Goal: Task Accomplishment & Management: Manage account settings

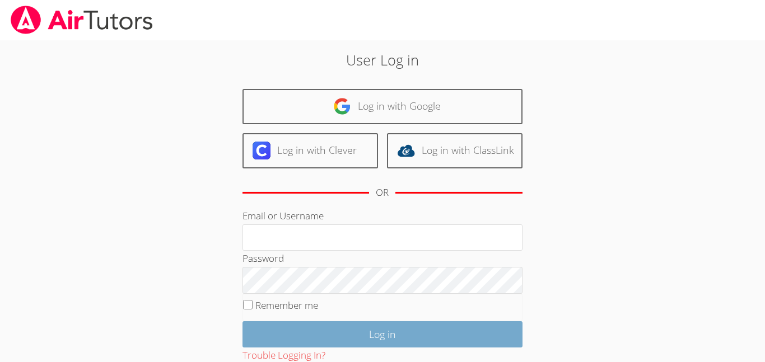
type input "[EMAIL_ADDRESS][PERSON_NAME][DOMAIN_NAME]"
click at [396, 339] on input "Log in" at bounding box center [382, 334] width 280 height 26
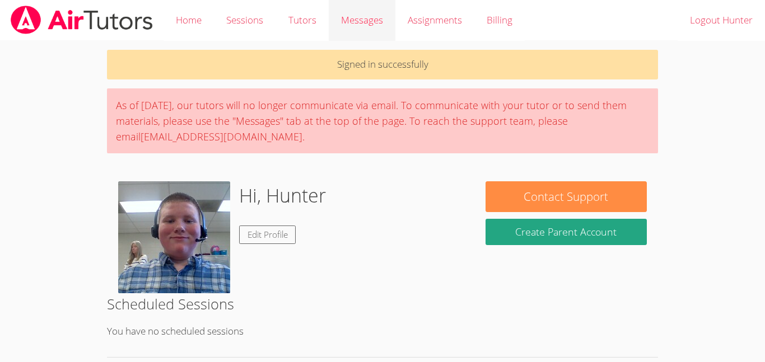
click at [348, 11] on link "Messages" at bounding box center [362, 20] width 67 height 41
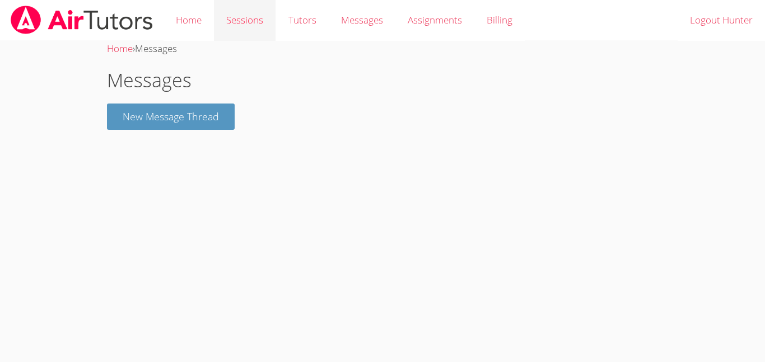
click at [254, 27] on link "Sessions" at bounding box center [245, 20] width 62 height 41
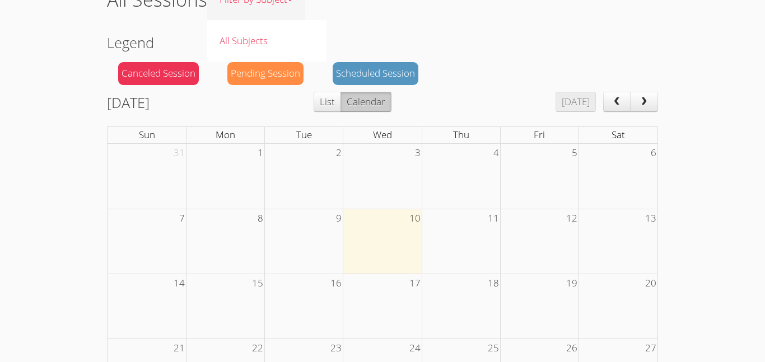
scroll to position [82, 0]
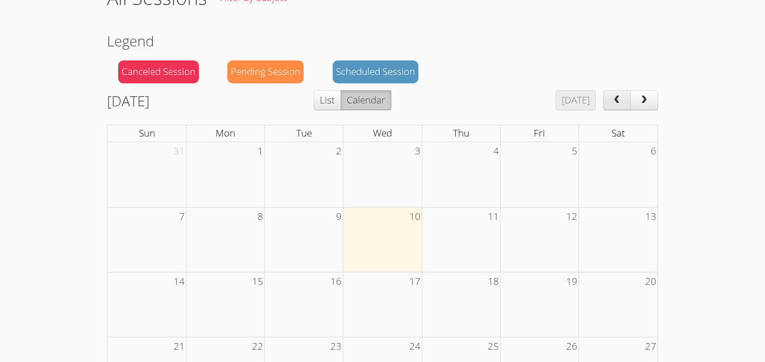
click at [610, 93] on button "prev" at bounding box center [617, 100] width 28 height 20
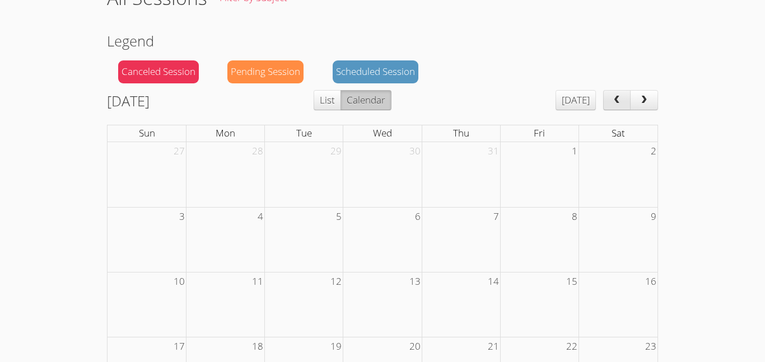
click at [610, 93] on button "prev" at bounding box center [617, 100] width 28 height 20
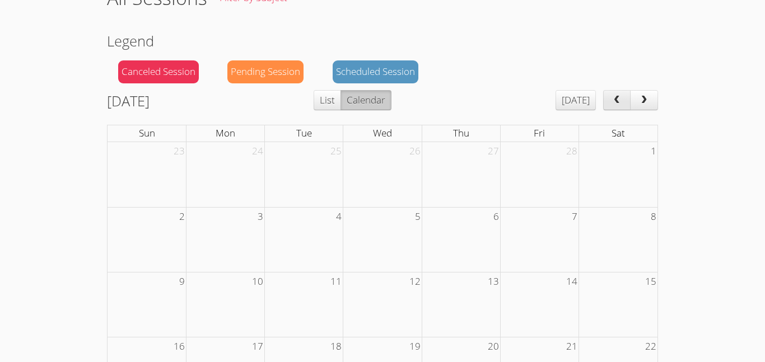
click at [610, 93] on button "prev" at bounding box center [617, 100] width 28 height 20
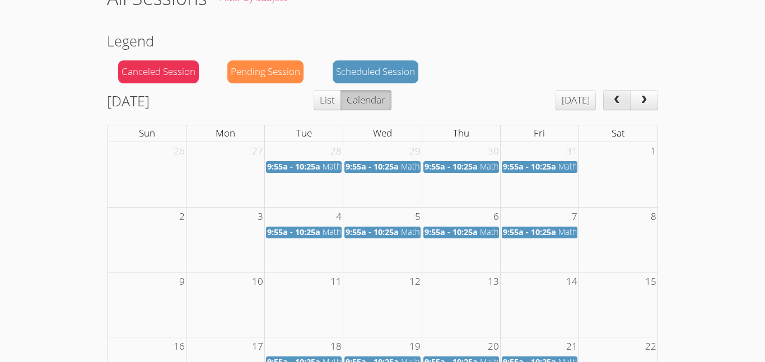
click at [610, 93] on button "prev" at bounding box center [617, 100] width 28 height 20
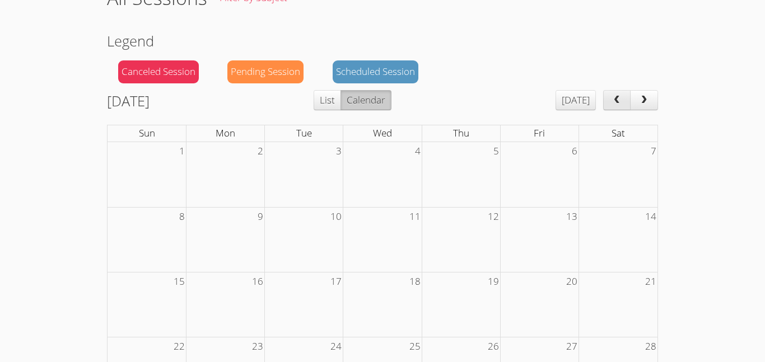
click at [610, 93] on button "prev" at bounding box center [617, 100] width 28 height 20
click at [638, 108] on button "next" at bounding box center [644, 100] width 28 height 20
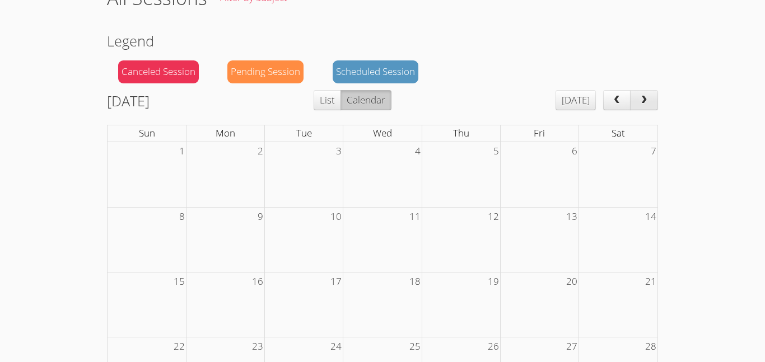
click at [638, 108] on button "next" at bounding box center [644, 100] width 28 height 20
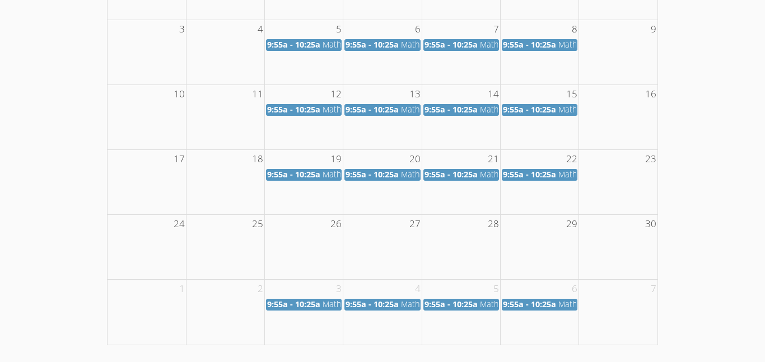
scroll to position [0, 0]
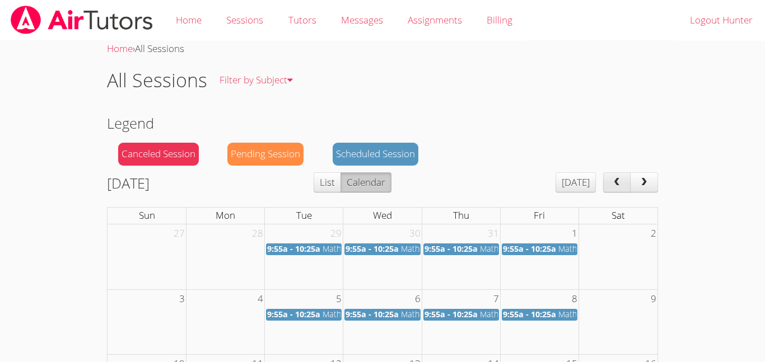
click at [606, 182] on button "prev" at bounding box center [617, 182] width 28 height 20
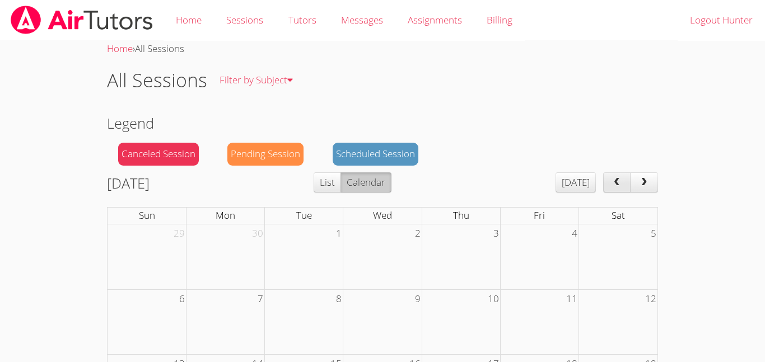
click at [606, 182] on button "prev" at bounding box center [617, 182] width 28 height 20
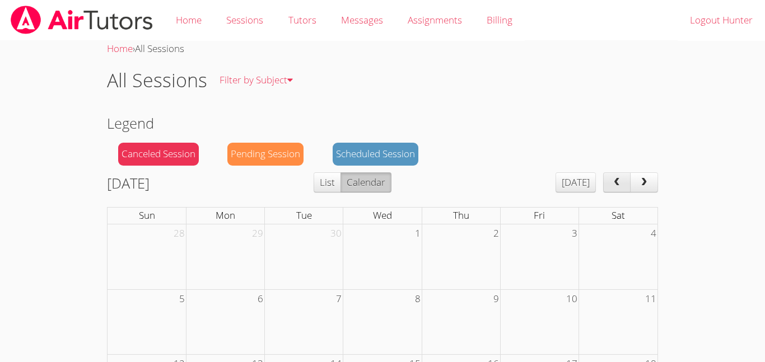
click at [606, 182] on button "prev" at bounding box center [617, 182] width 28 height 20
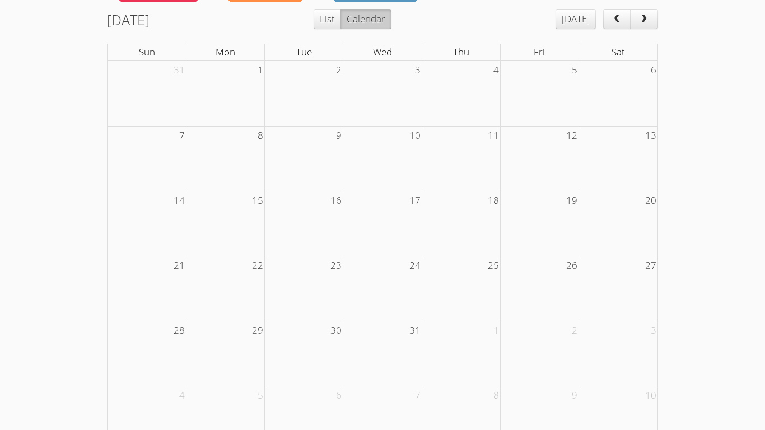
scroll to position [165, 0]
click at [626, 13] on button "prev" at bounding box center [617, 18] width 28 height 20
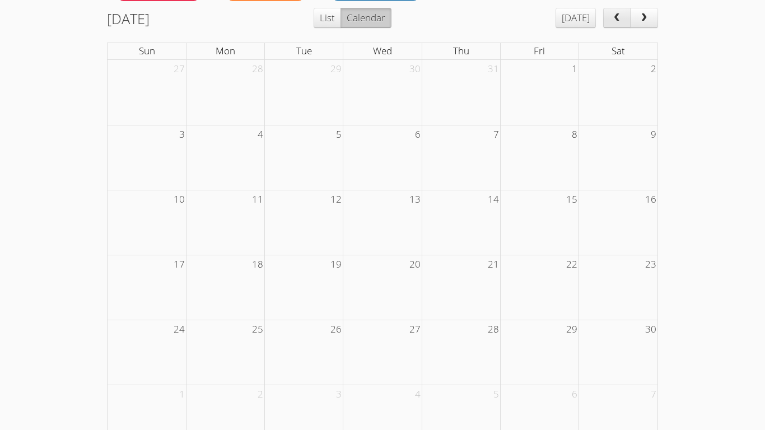
click at [626, 13] on button "prev" at bounding box center [617, 18] width 28 height 20
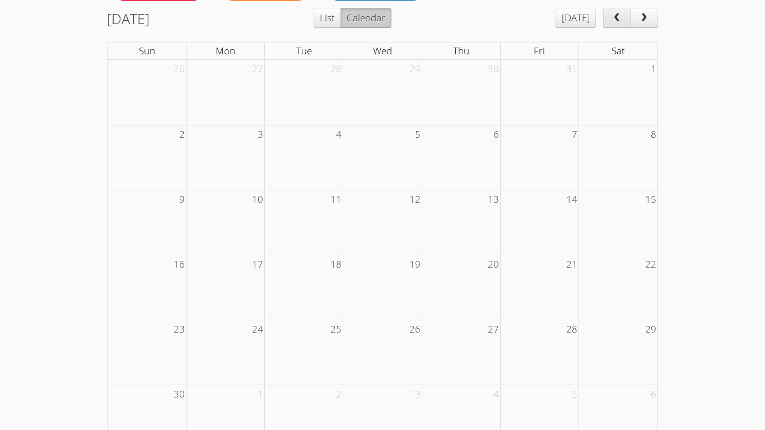
click at [626, 13] on button "prev" at bounding box center [617, 18] width 28 height 20
click at [640, 21] on span "next" at bounding box center [643, 18] width 11 height 10
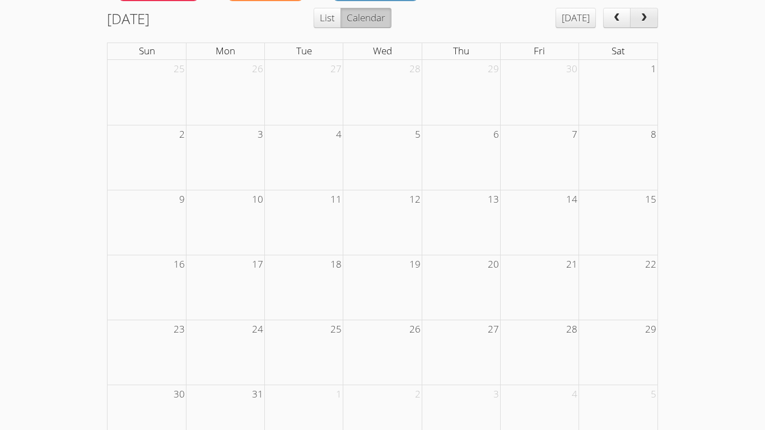
click at [640, 21] on span "next" at bounding box center [643, 18] width 11 height 10
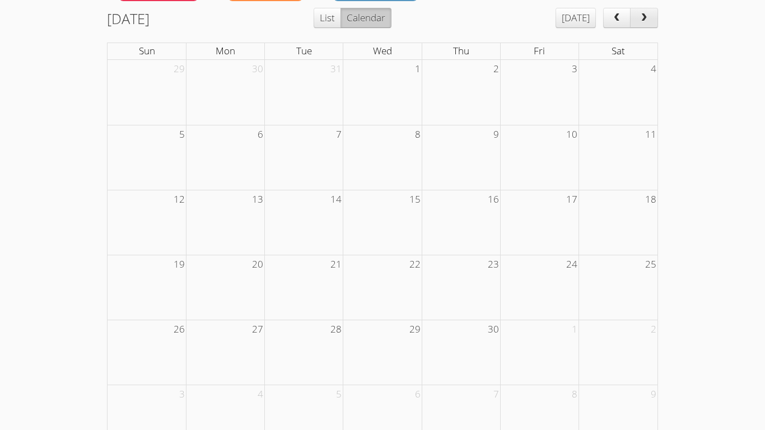
click at [640, 21] on span "next" at bounding box center [643, 18] width 11 height 10
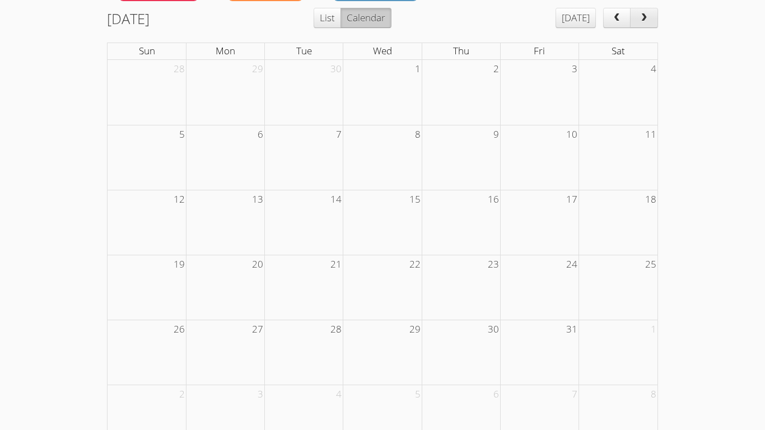
click at [640, 21] on span "next" at bounding box center [643, 18] width 11 height 10
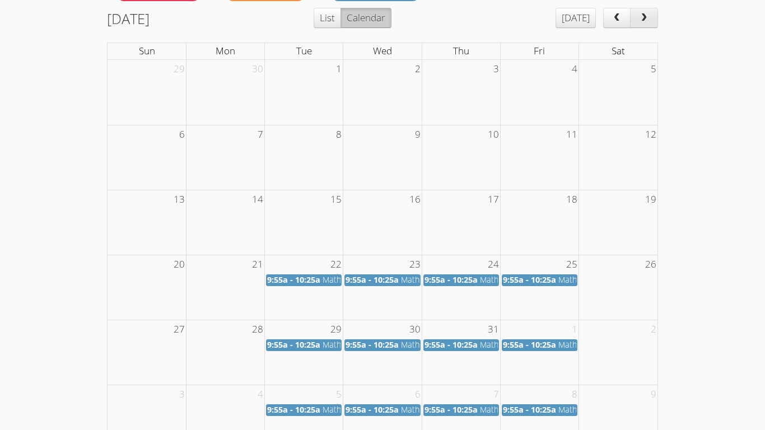
click at [640, 21] on span "next" at bounding box center [643, 18] width 11 height 10
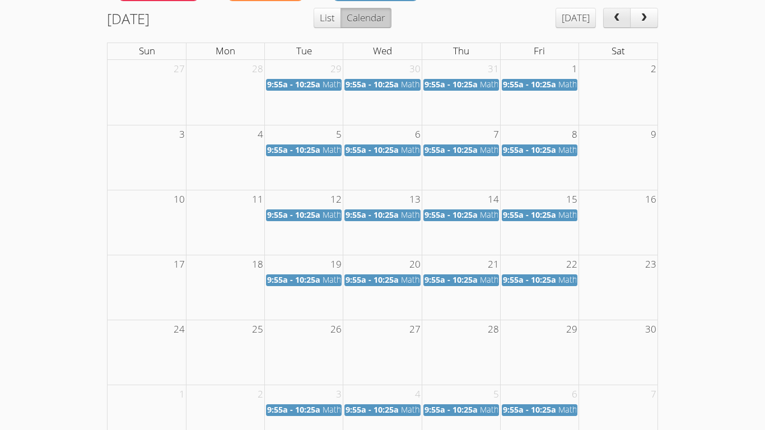
click at [614, 12] on button "prev" at bounding box center [617, 18] width 28 height 20
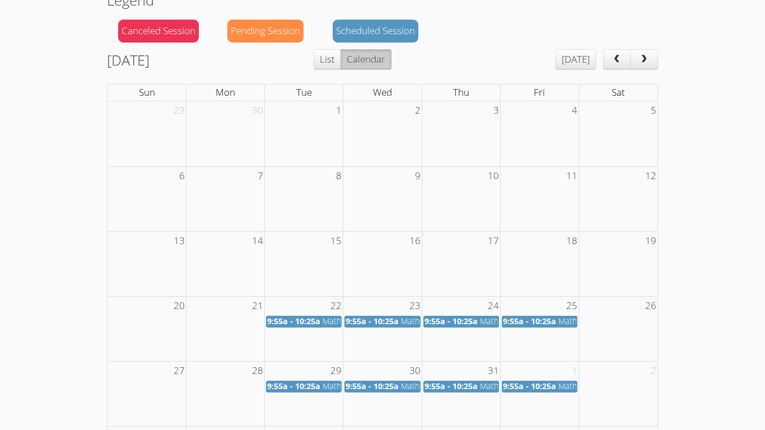
scroll to position [118, 0]
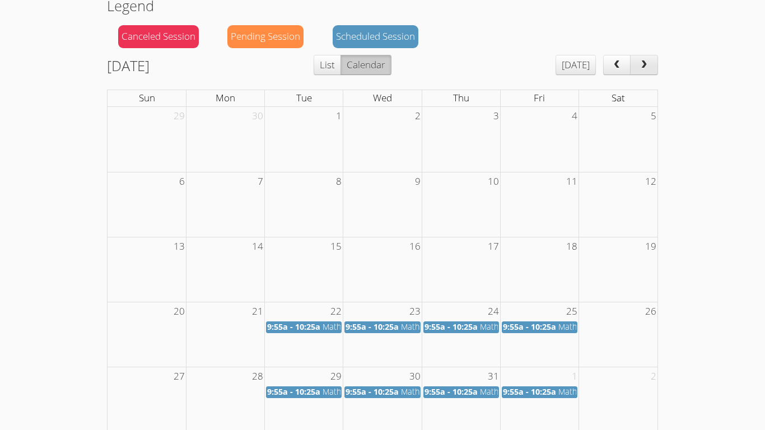
click at [641, 69] on span "next" at bounding box center [643, 65] width 11 height 10
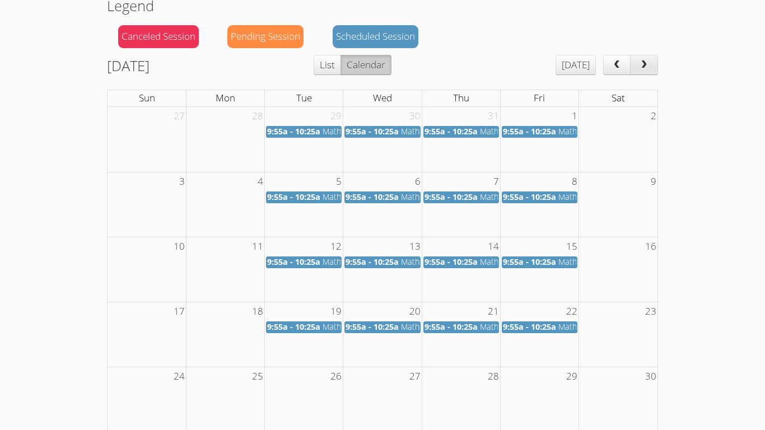
click at [641, 69] on span "next" at bounding box center [643, 65] width 11 height 10
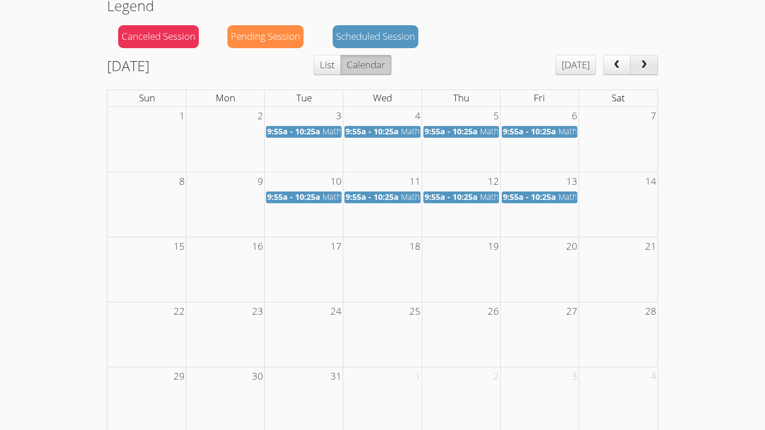
click at [641, 69] on span "next" at bounding box center [643, 65] width 11 height 10
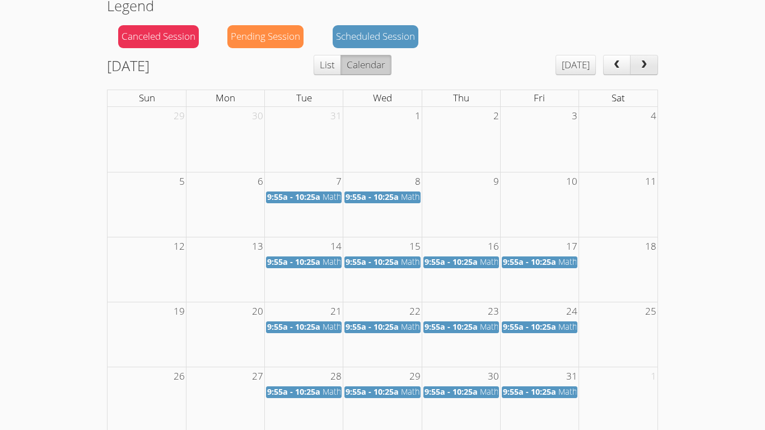
click at [641, 69] on span "next" at bounding box center [643, 65] width 11 height 10
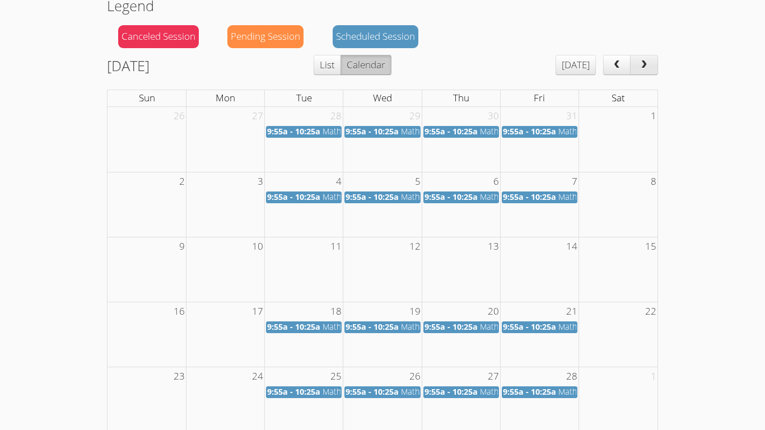
click at [641, 69] on span "next" at bounding box center [643, 65] width 11 height 10
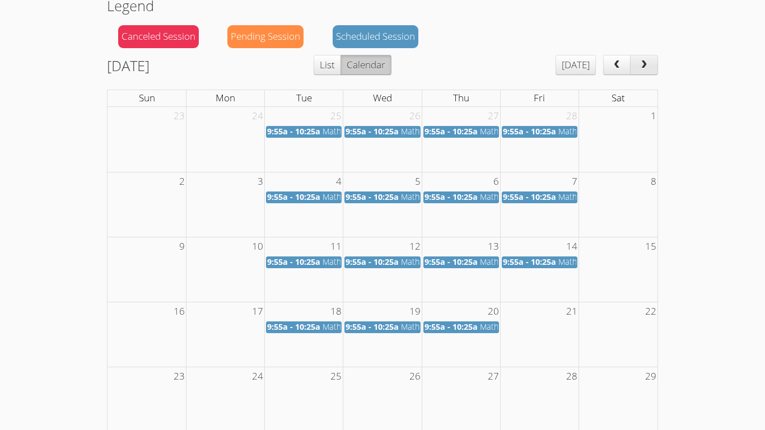
click at [641, 69] on span "next" at bounding box center [643, 65] width 11 height 10
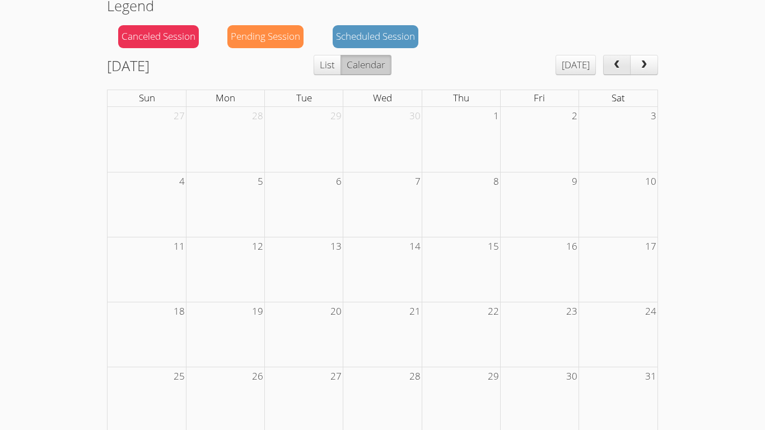
click at [616, 71] on button "prev" at bounding box center [617, 65] width 28 height 20
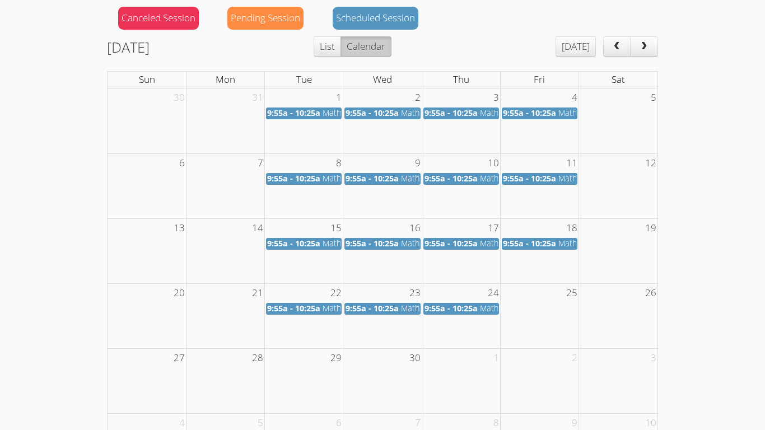
scroll to position [139, 0]
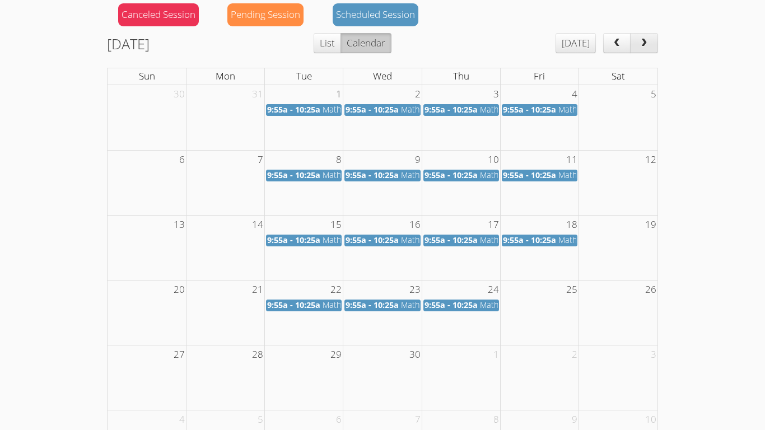
click at [653, 41] on button "next" at bounding box center [644, 43] width 28 height 20
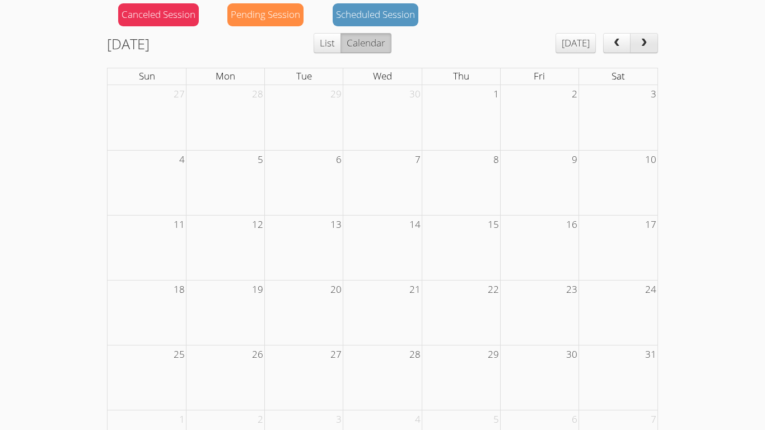
click at [653, 41] on button "next" at bounding box center [644, 43] width 28 height 20
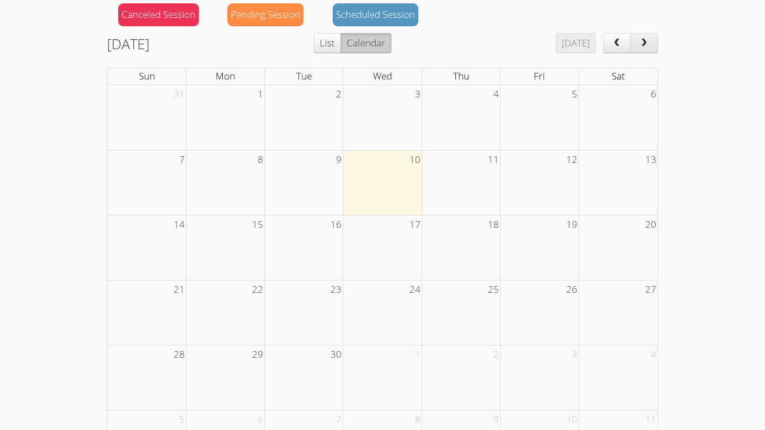
click at [653, 41] on button "next" at bounding box center [644, 43] width 28 height 20
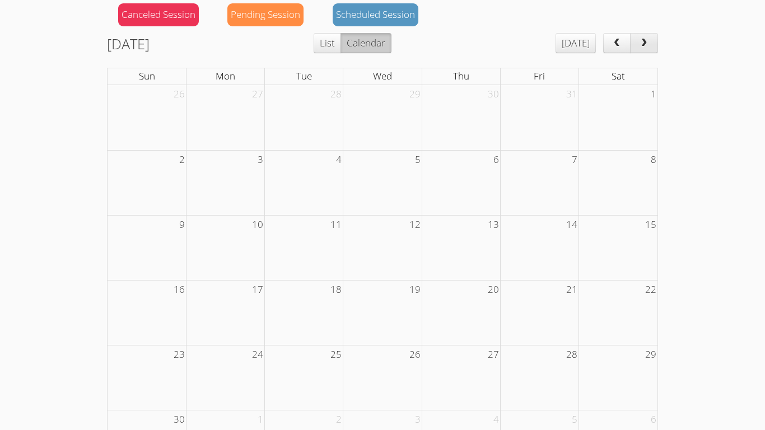
click at [653, 41] on button "next" at bounding box center [644, 43] width 28 height 20
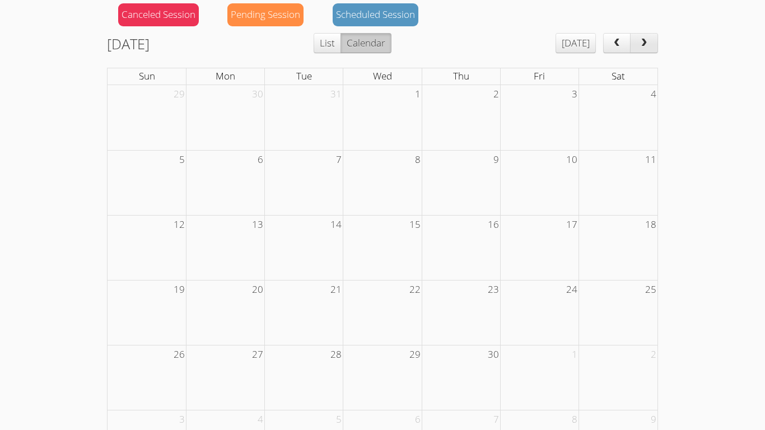
click at [653, 41] on button "next" at bounding box center [644, 43] width 28 height 20
click at [627, 44] on button "prev" at bounding box center [617, 43] width 28 height 20
click at [643, 47] on span "next" at bounding box center [643, 44] width 11 height 10
click at [335, 359] on span "26" at bounding box center [335, 354] width 13 height 18
click at [385, 16] on div "Scheduled Session" at bounding box center [375, 14] width 86 height 23
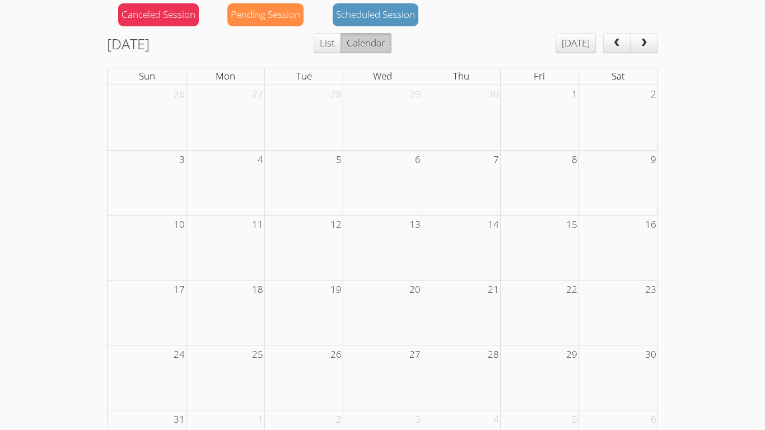
click at [259, 15] on div "Pending Session" at bounding box center [265, 14] width 76 height 23
click at [341, 44] on button "List" at bounding box center [326, 43] width 27 height 20
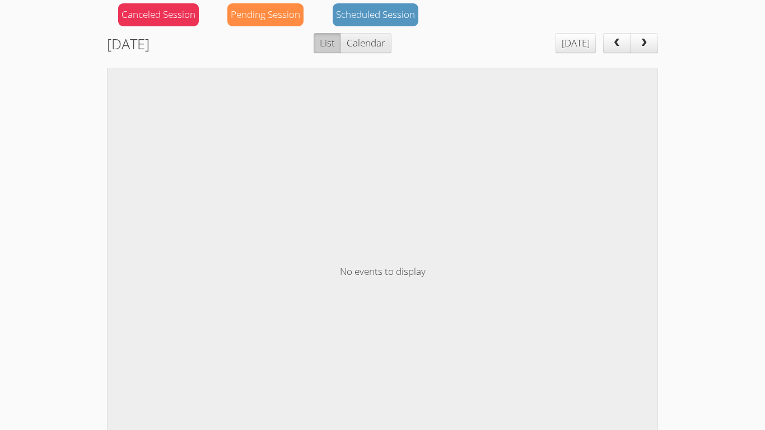
click at [373, 46] on button "Calendar" at bounding box center [365, 43] width 51 height 20
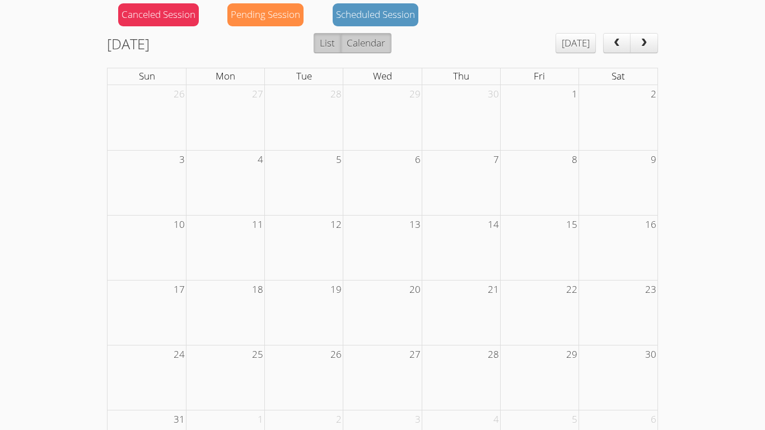
click at [341, 41] on button "List" at bounding box center [326, 43] width 27 height 20
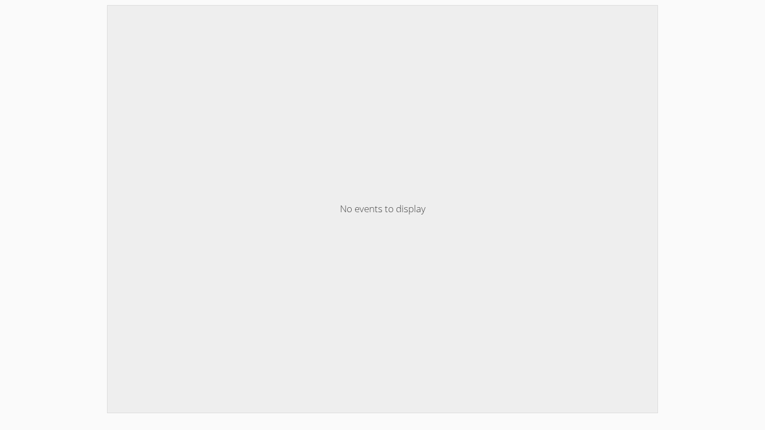
scroll to position [0, 0]
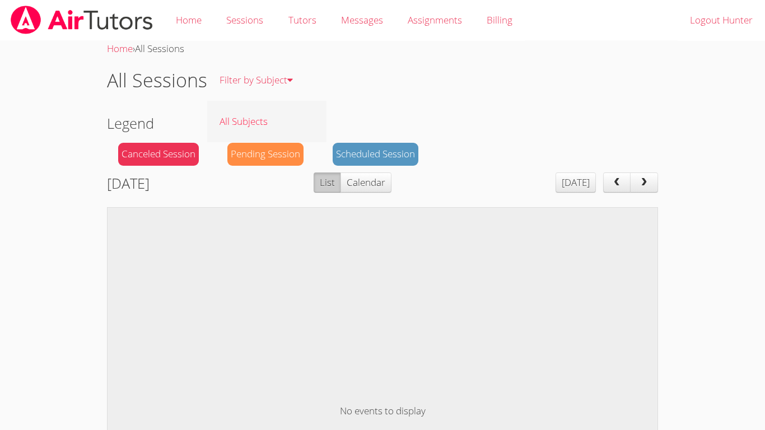
click at [297, 109] on link "All Subjects" at bounding box center [266, 121] width 119 height 41
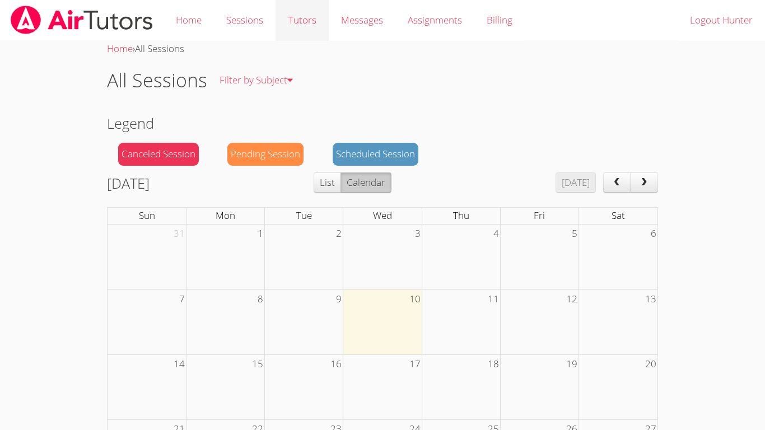
click at [305, 23] on link "Tutors" at bounding box center [301, 20] width 53 height 41
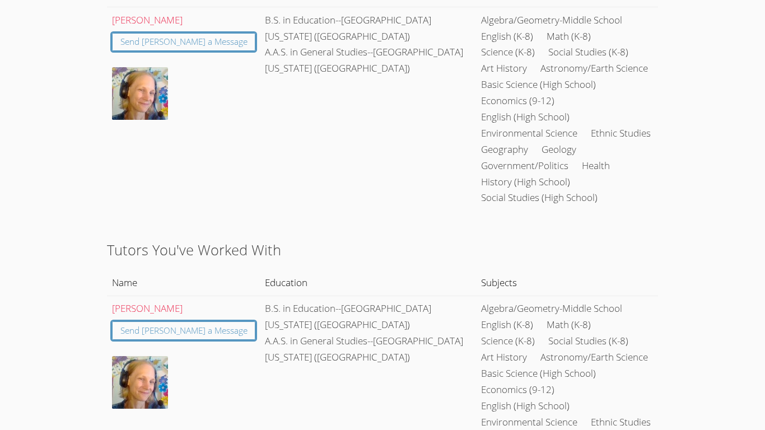
scroll to position [251, 0]
